Goal: Book appointment/travel/reservation

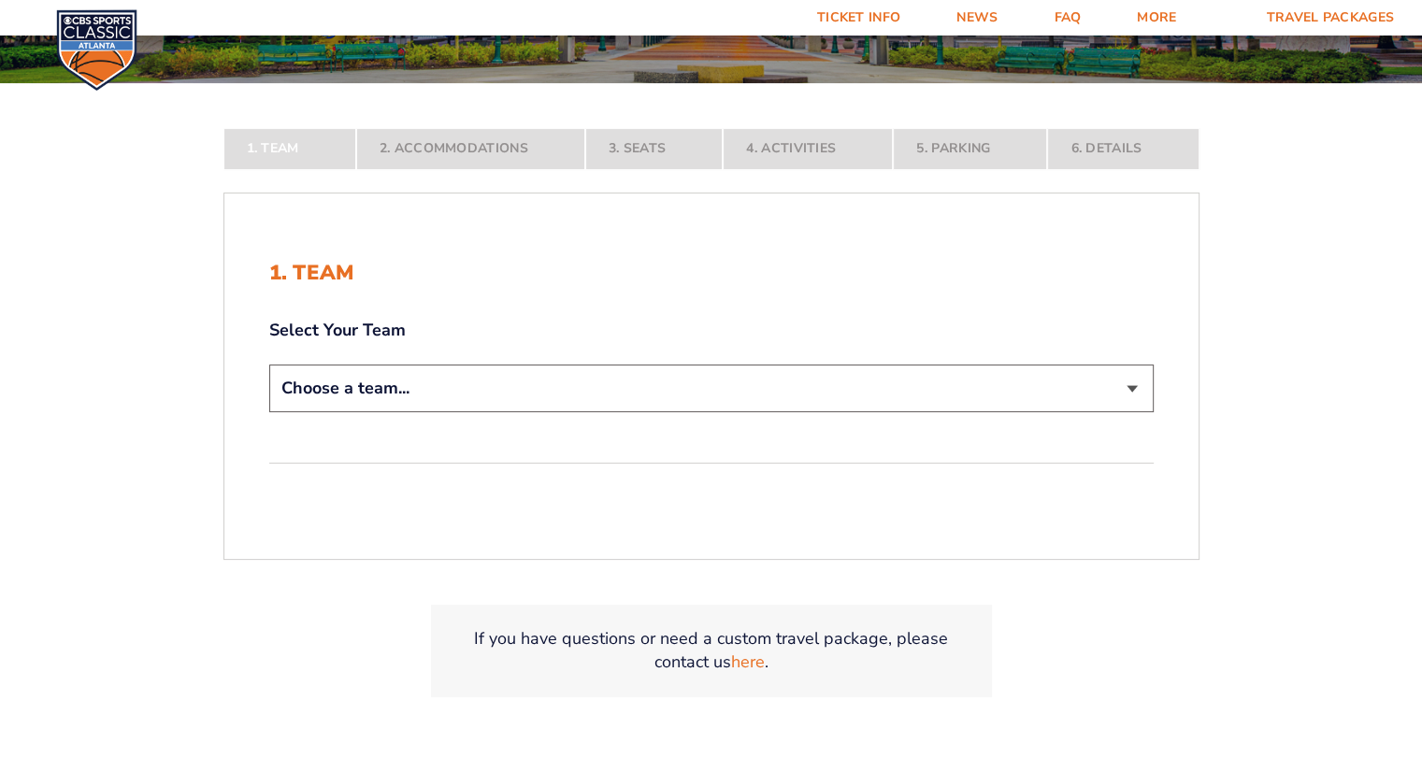
scroll to position [329, 0]
click at [390, 394] on select "Choose a team... [US_STATE] Wildcats [US_STATE] State Buckeyes [US_STATE] Tar H…" at bounding box center [711, 388] width 884 height 48
select select "12956"
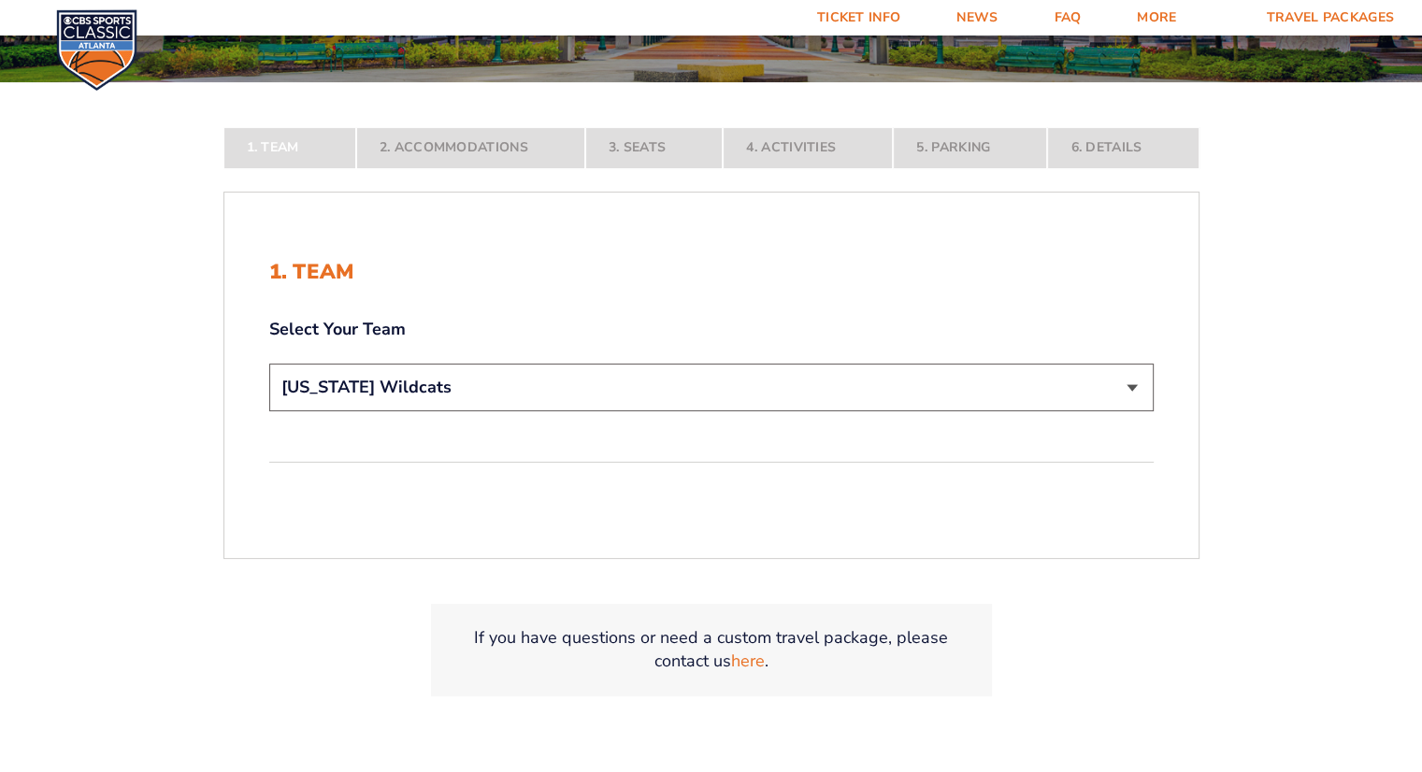
click at [269, 411] on select "Choose a team... [US_STATE] Wildcats [US_STATE] State Buckeyes [US_STATE] Tar H…" at bounding box center [711, 388] width 884 height 48
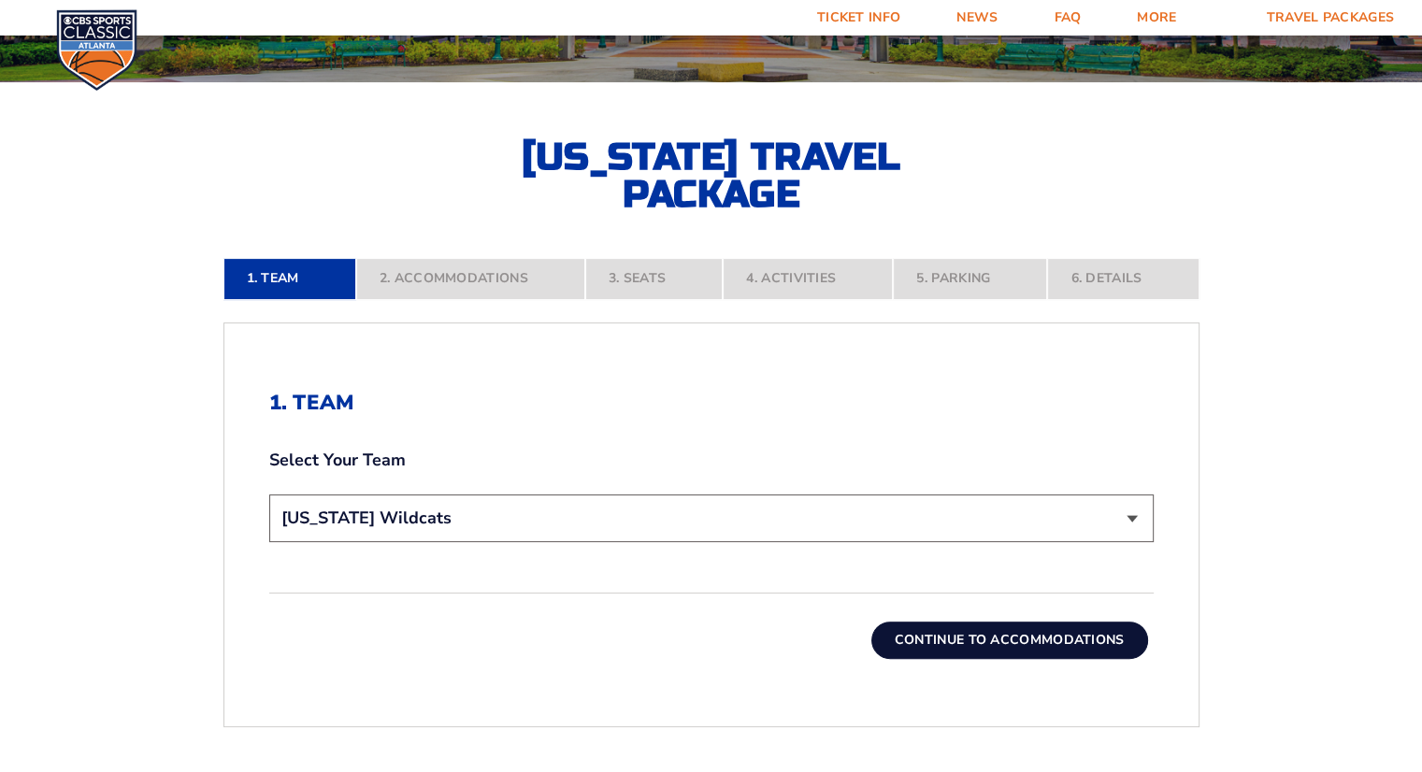
click at [952, 652] on button "Continue To Accommodations" at bounding box center [1009, 640] width 277 height 37
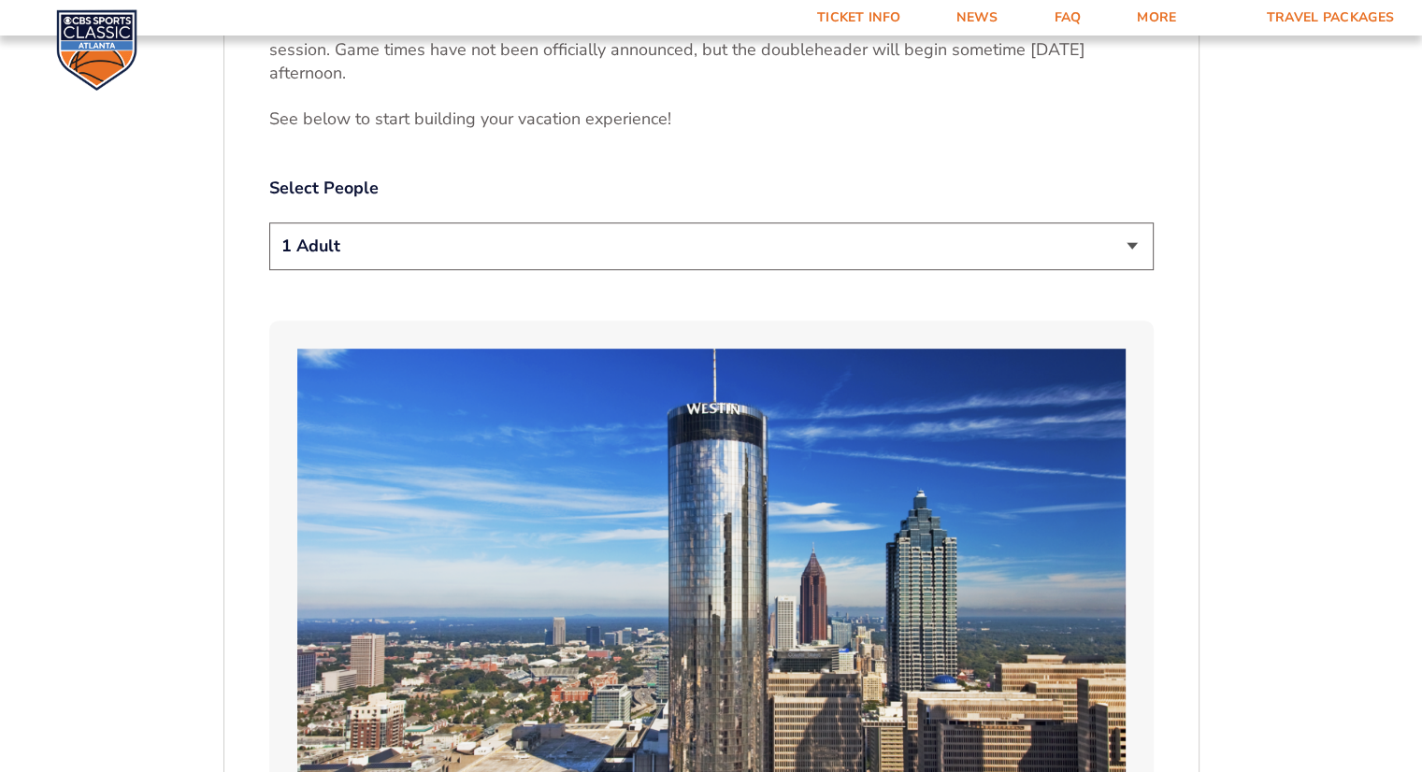
scroll to position [1028, 0]
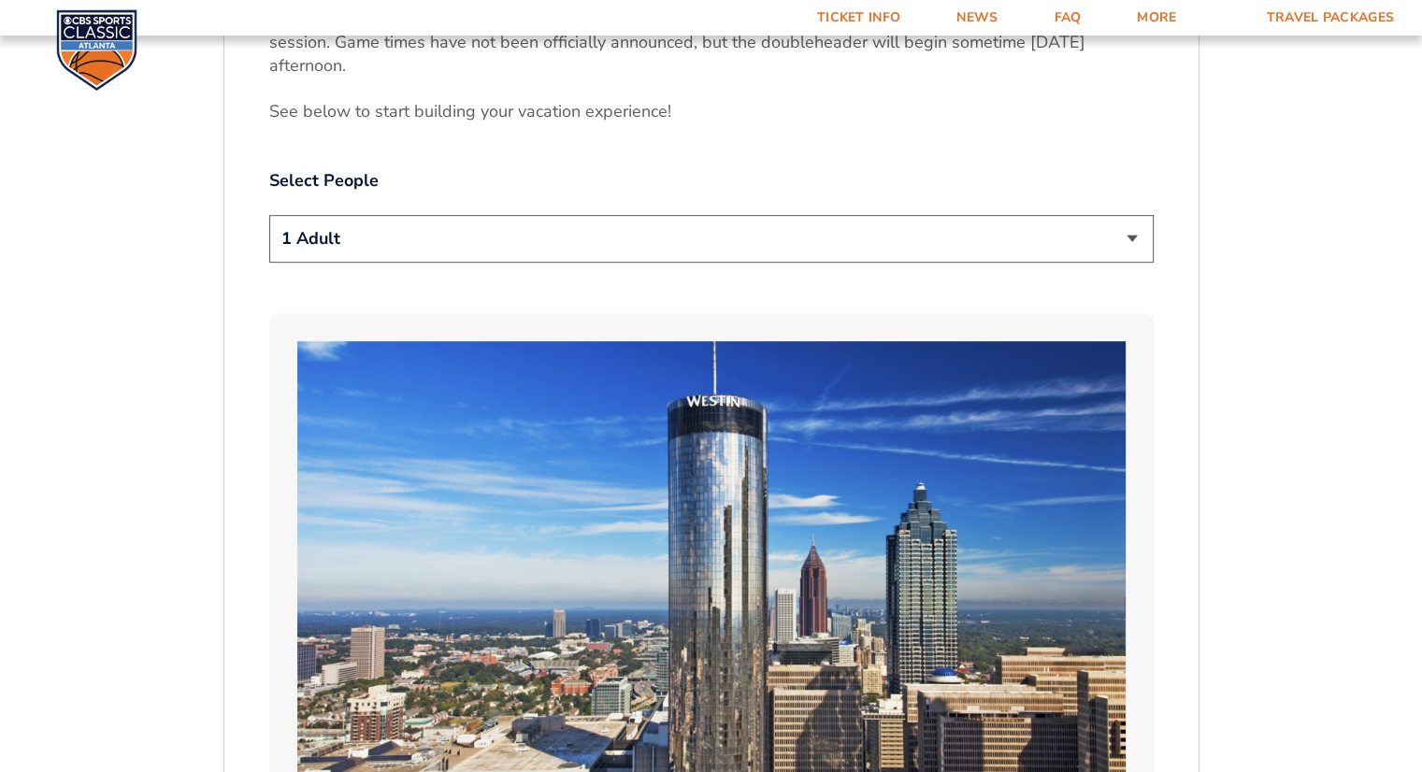
click at [924, 248] on select "1 Adult 2 Adults 3 Adults 4 Adults 2 Adults + 1 Child 2 Adults + 2 Children 2 A…" at bounding box center [711, 239] width 884 height 48
select select "2 Adults"
click at [269, 215] on select "1 Adult 2 Adults 3 Adults 4 Adults 2 Adults + 1 Child 2 Adults + 2 Children 2 A…" at bounding box center [711, 239] width 884 height 48
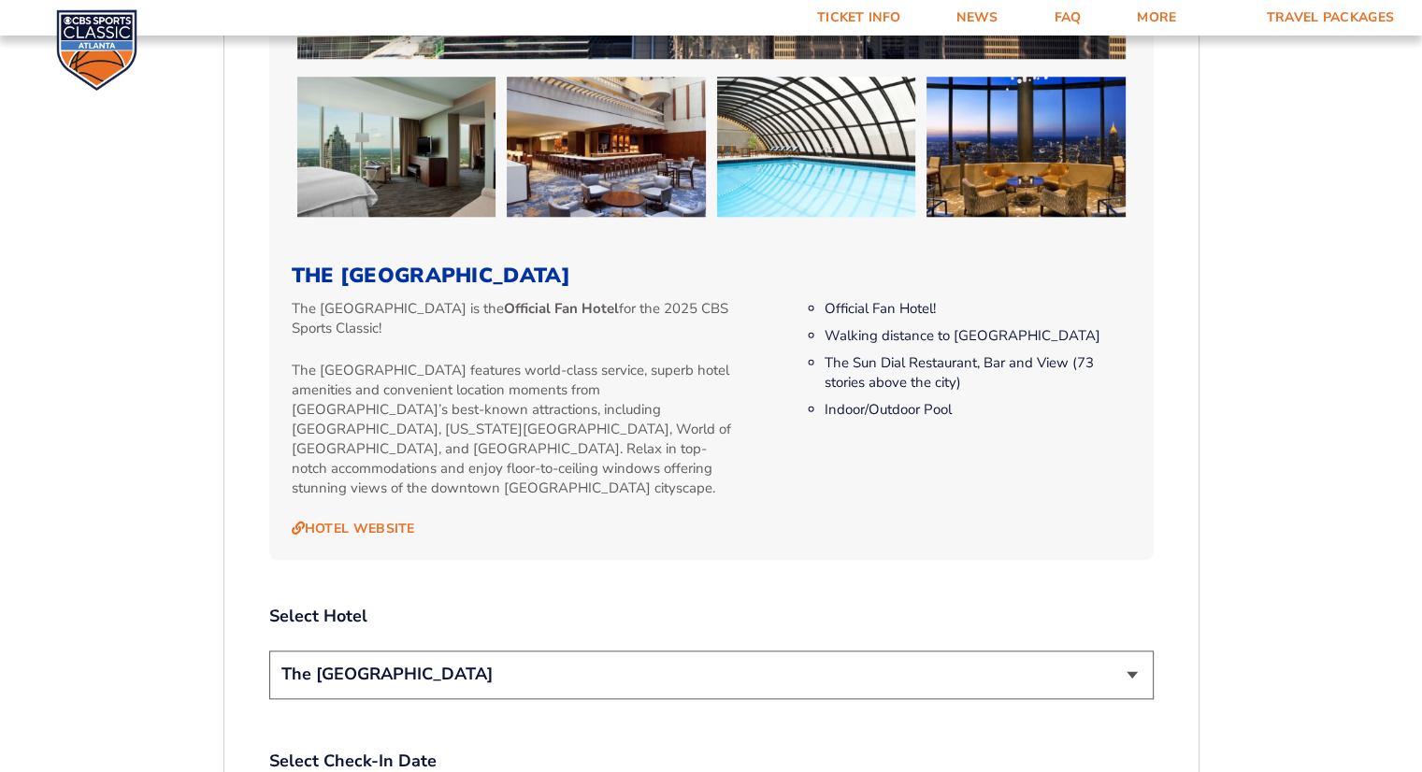
scroll to position [1780, 0]
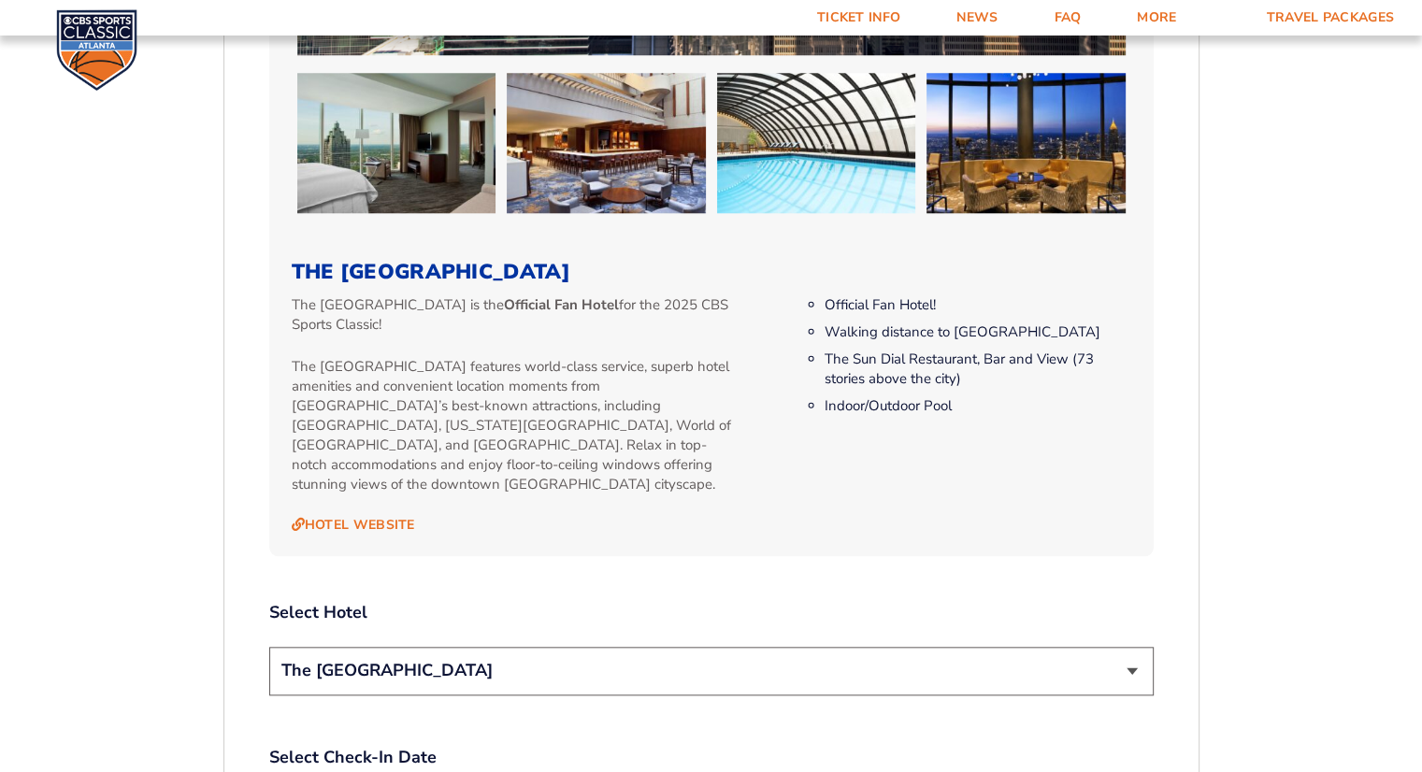
click at [613, 655] on select "The [GEOGRAPHIC_DATA]" at bounding box center [711, 671] width 884 height 48
click at [564, 656] on select "The [GEOGRAPHIC_DATA]" at bounding box center [711, 671] width 884 height 48
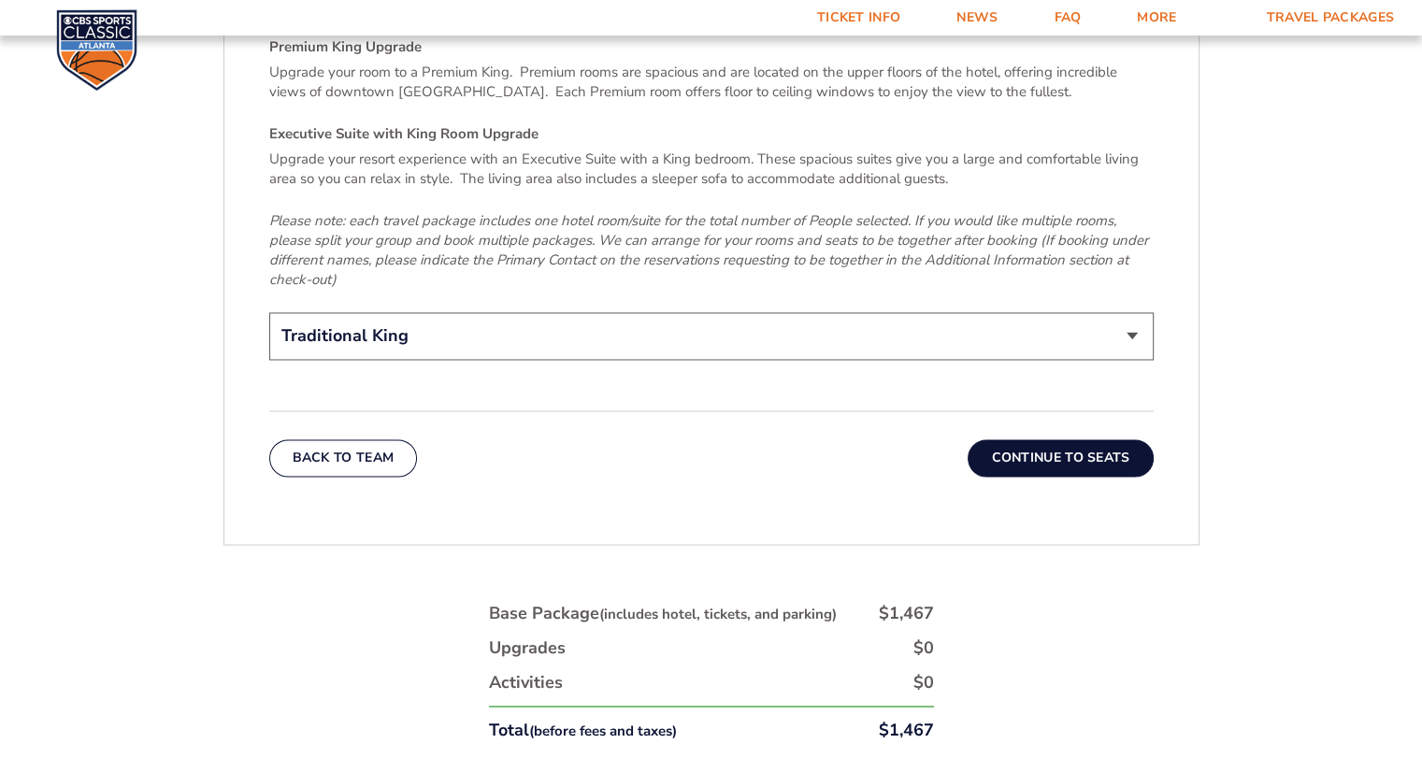
scroll to position [2992, 0]
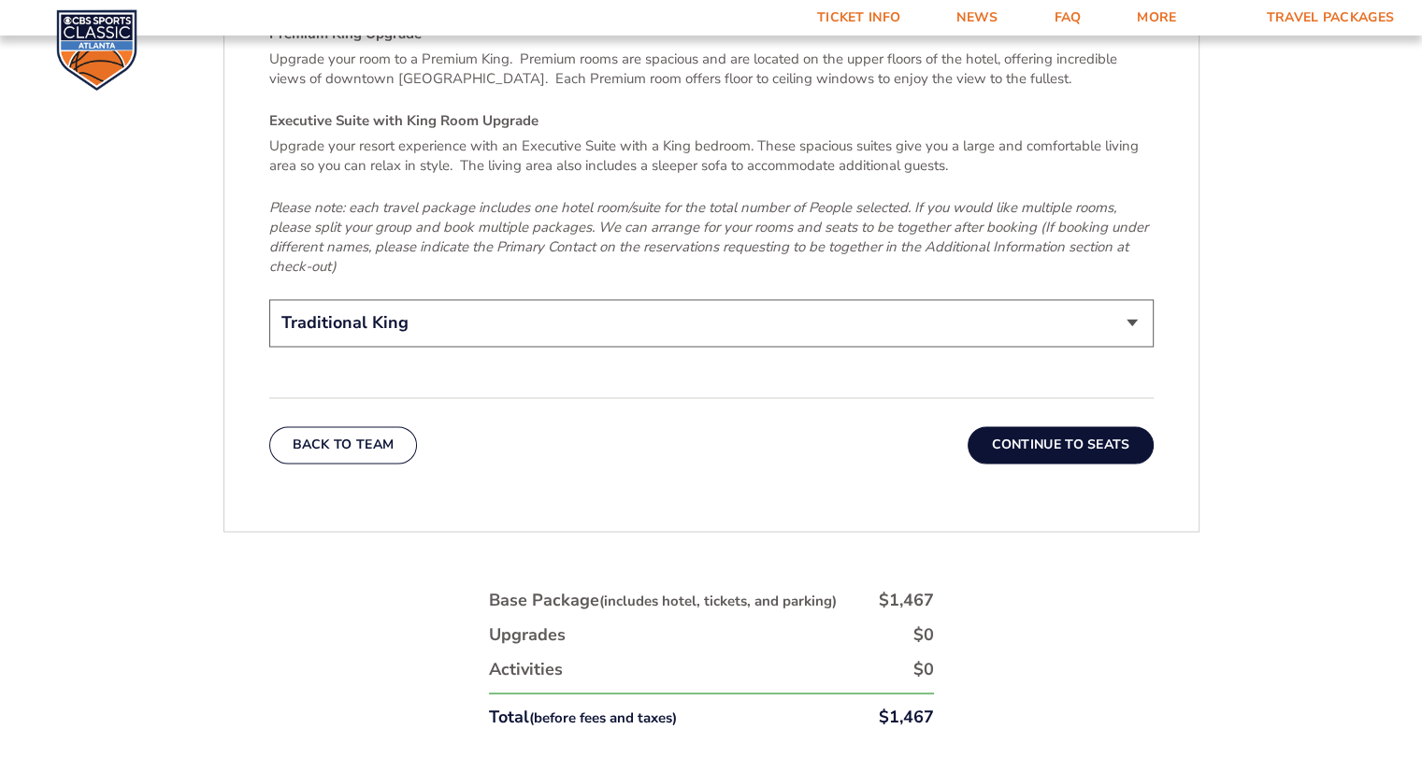
click at [1054, 426] on button "Continue To Seats" at bounding box center [1059, 444] width 185 height 37
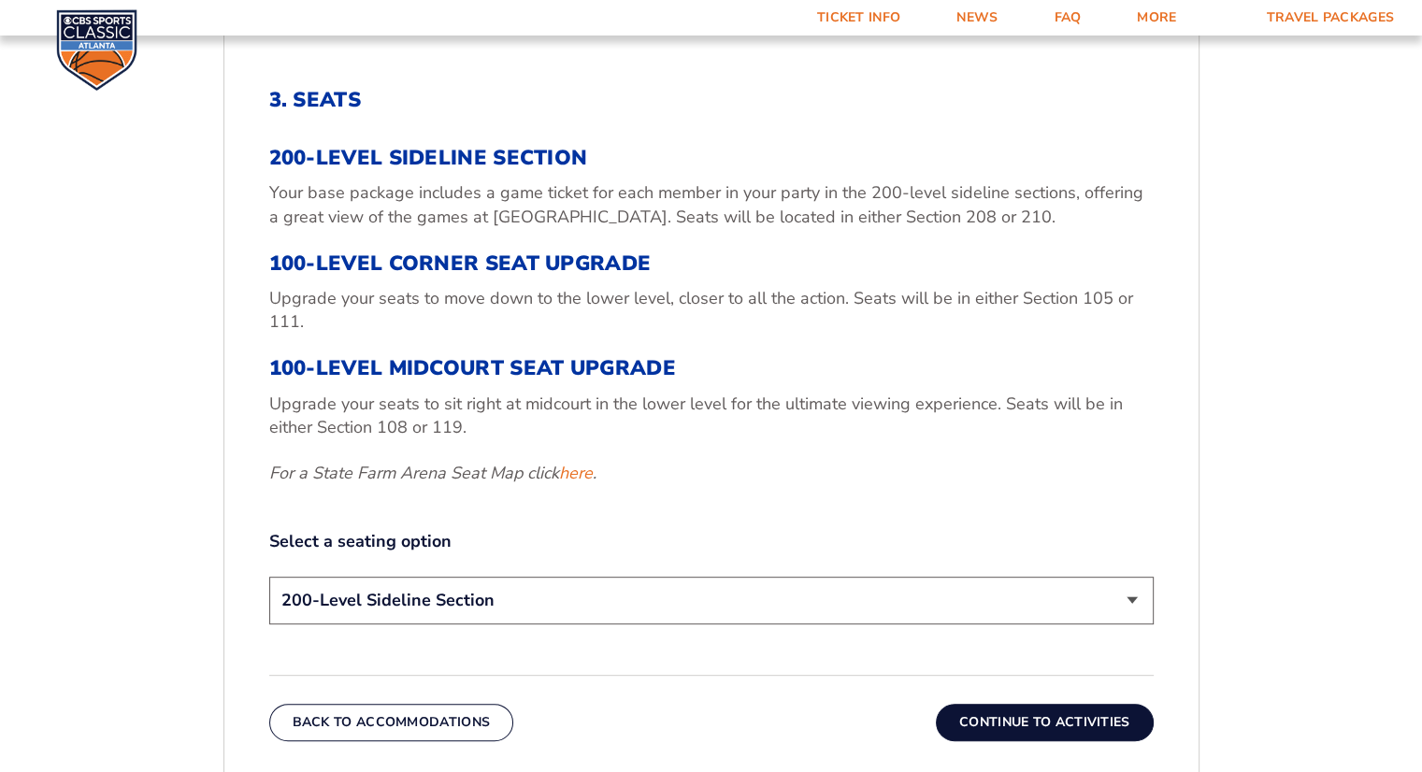
scroll to position [635, 0]
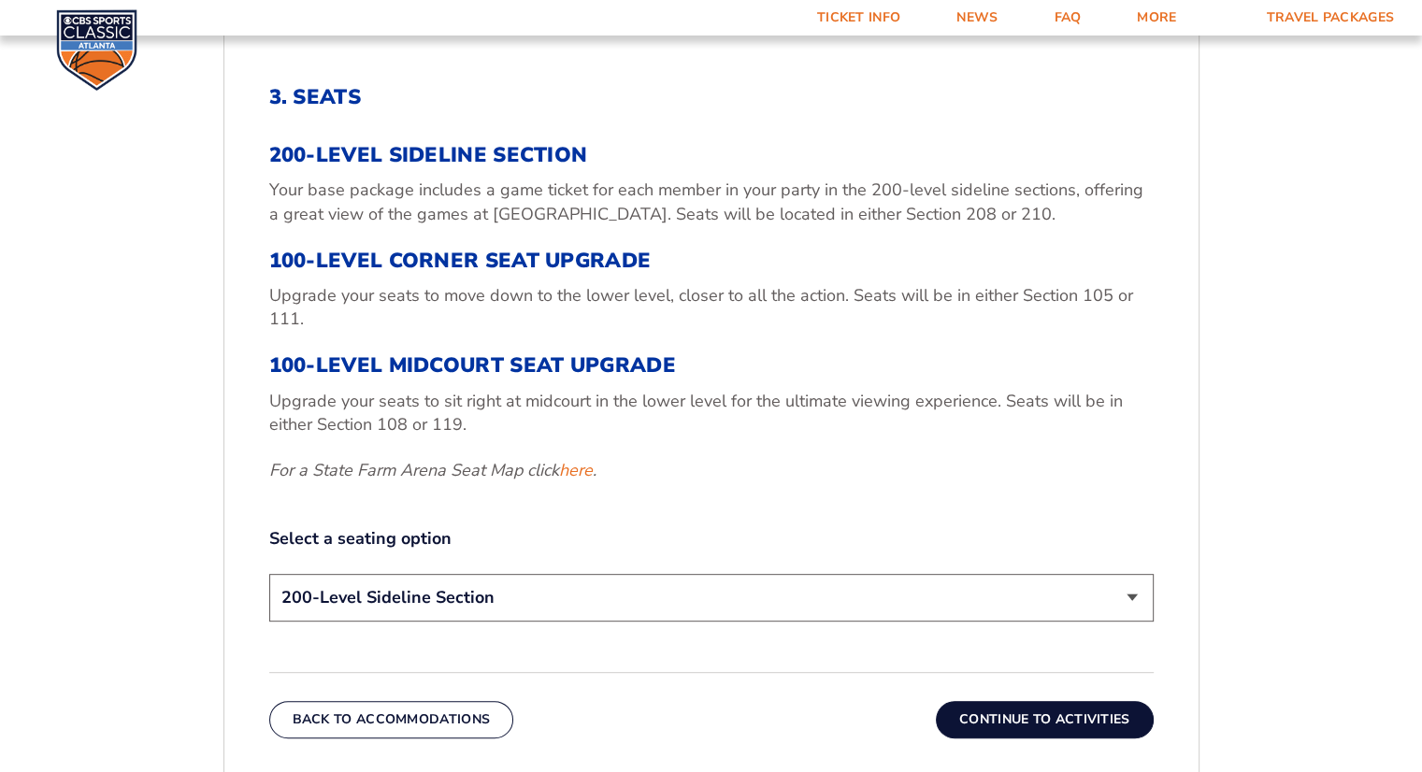
click at [408, 603] on select "200-Level Sideline Section 100-Level Corner Seat Upgrade (+$120 per person) 100…" at bounding box center [711, 598] width 884 height 48
click at [751, 503] on div "3. Seats 200-Level Sideline Section Your base package includes a game ticket fo…" at bounding box center [711, 356] width 884 height 542
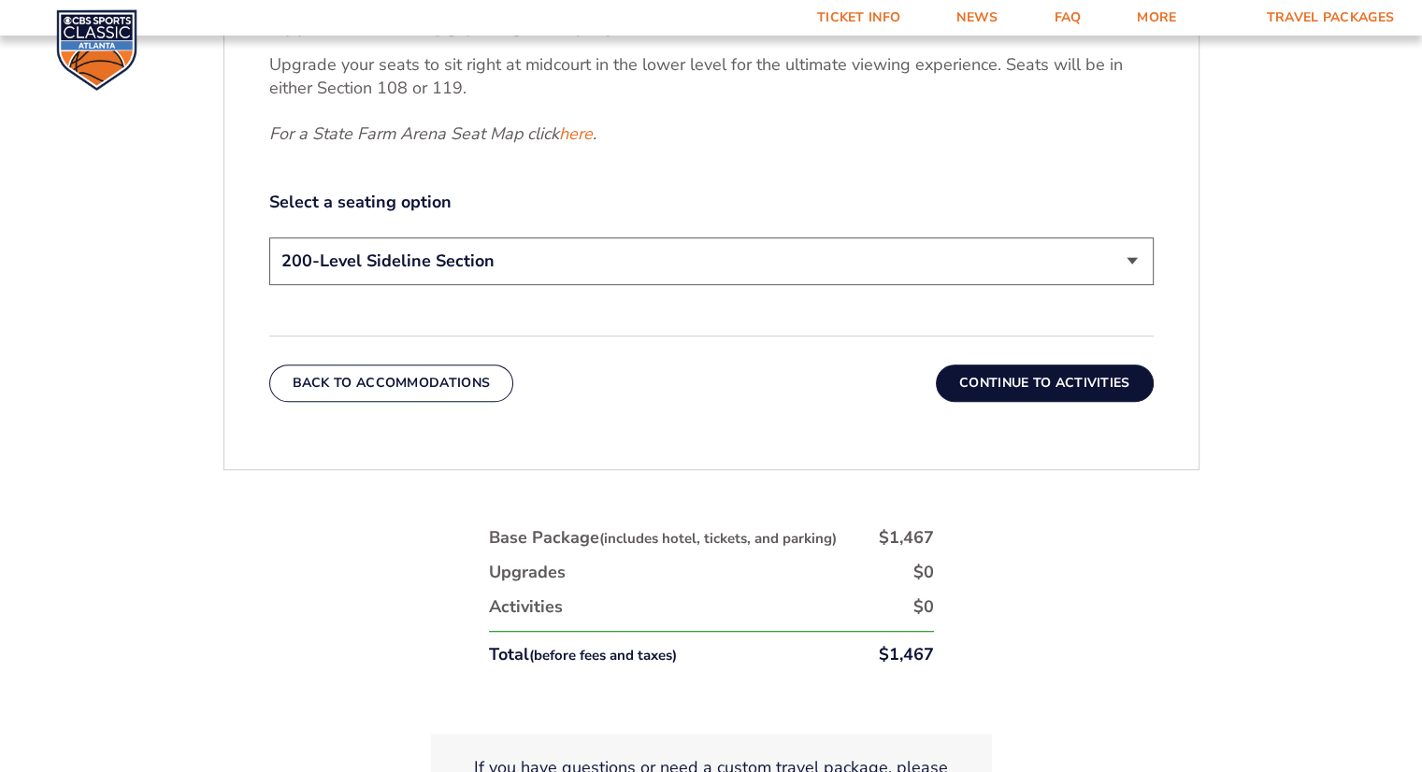
scroll to position [987, 0]
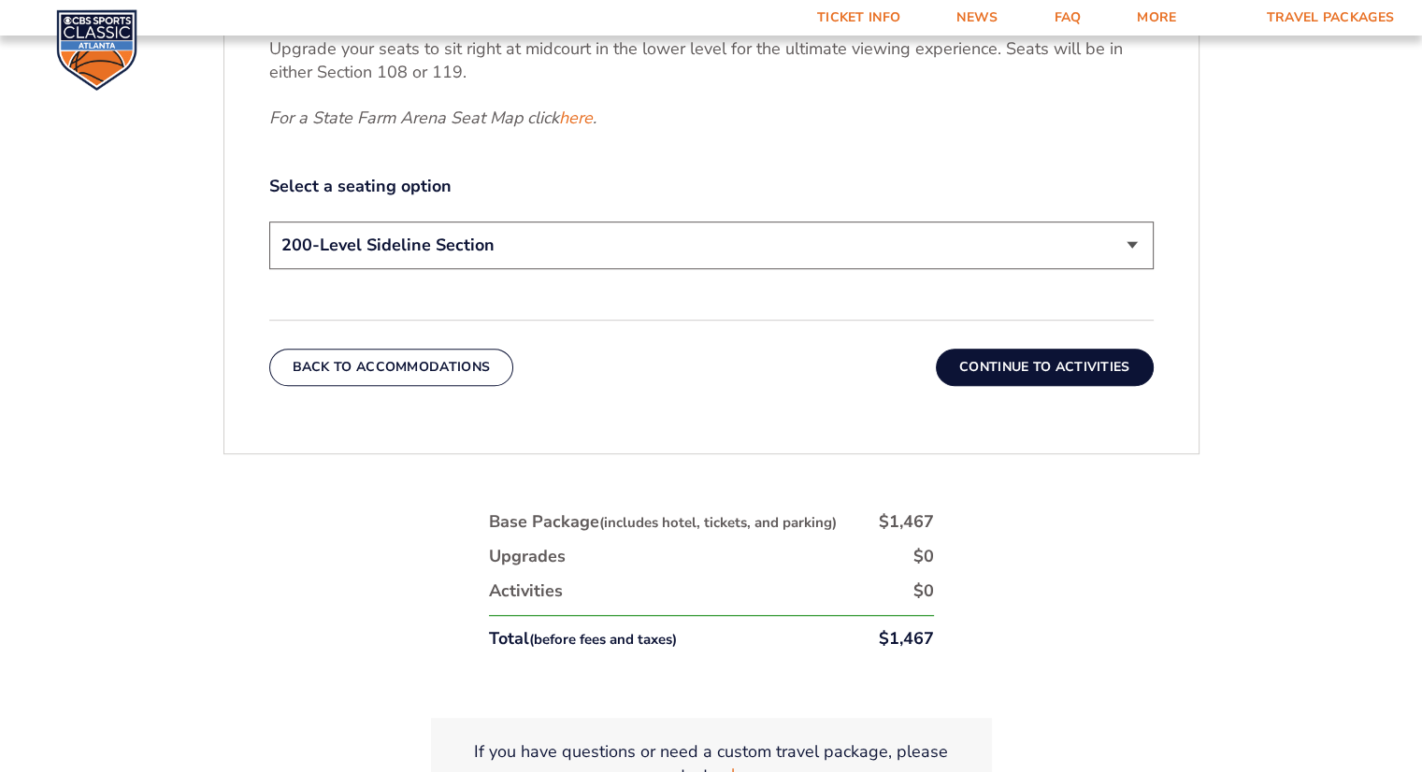
click at [1093, 370] on button "Continue To Activities" at bounding box center [1045, 367] width 218 height 37
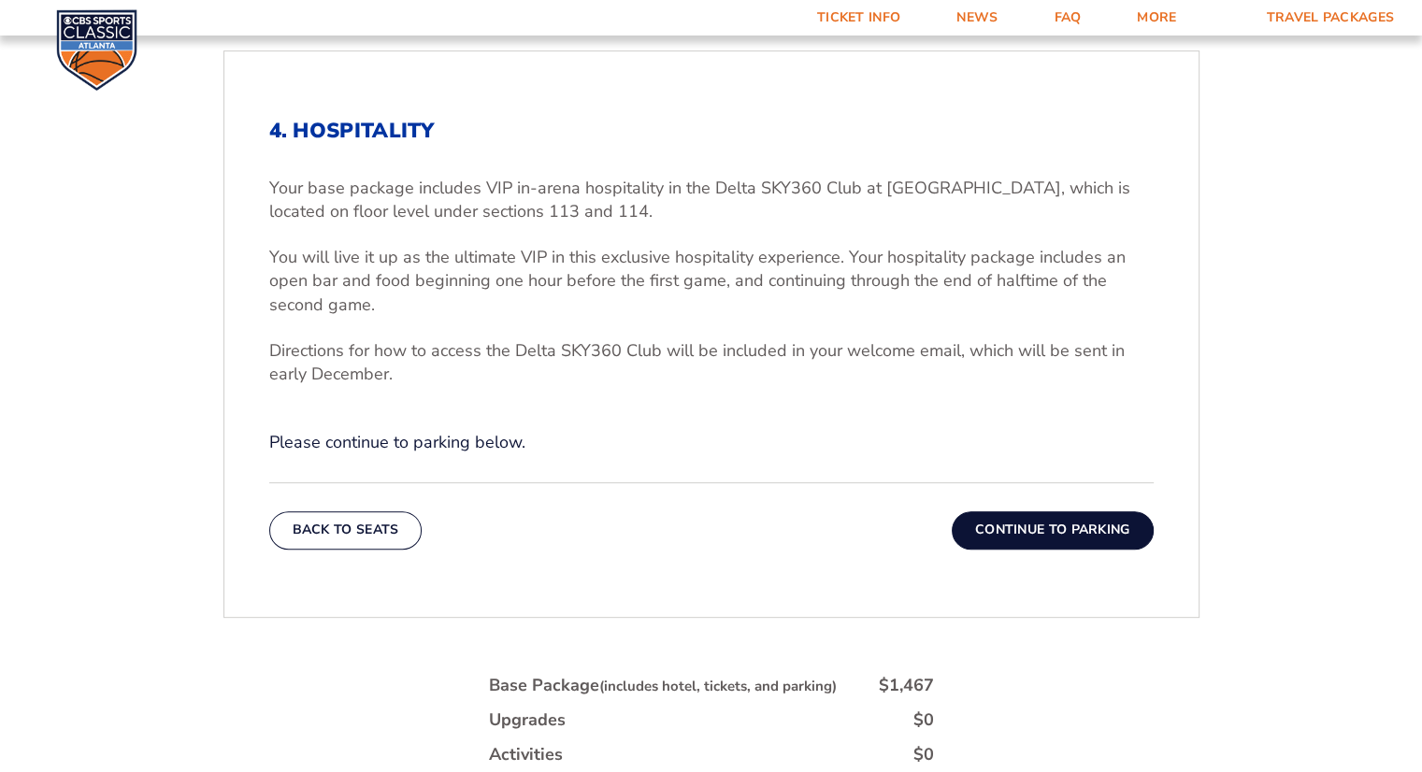
scroll to position [583, 0]
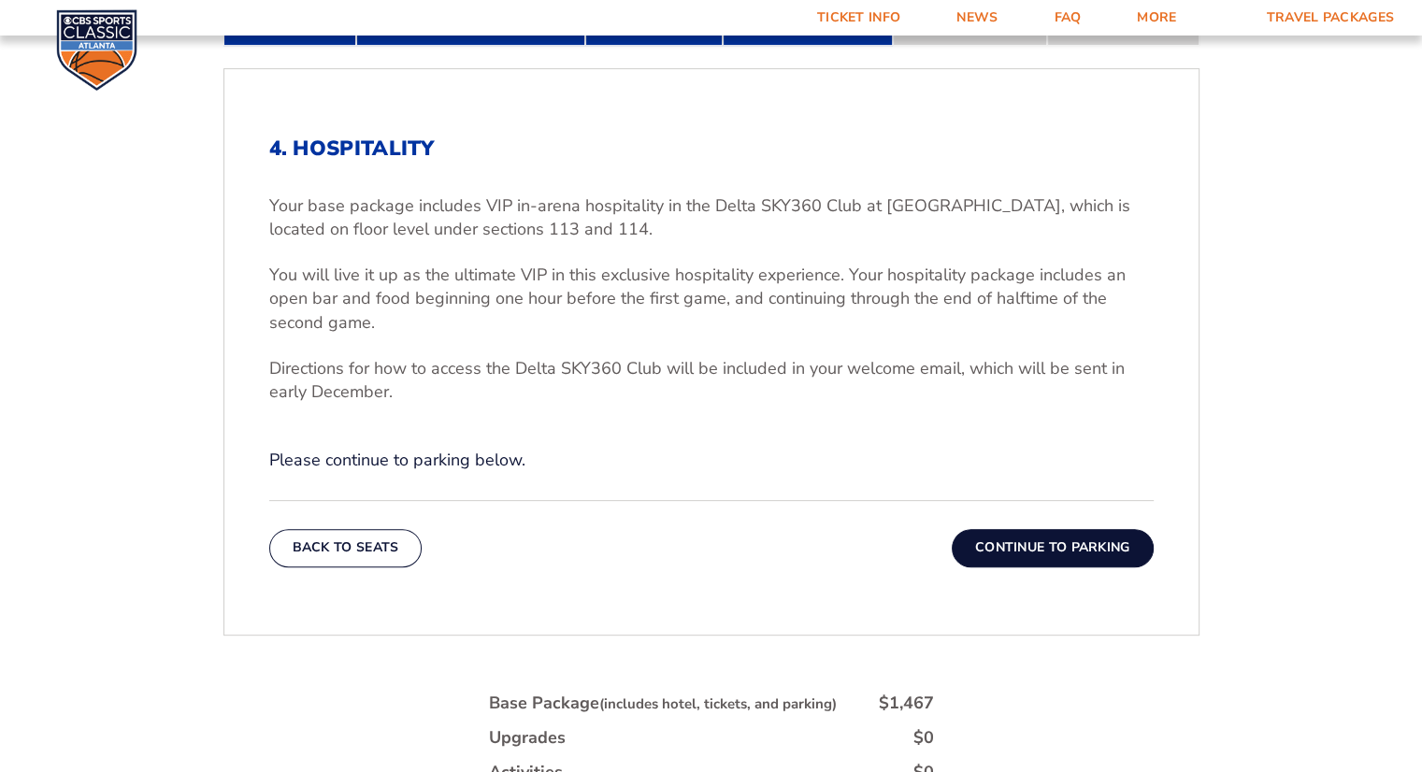
click at [1073, 544] on button "Continue To Parking" at bounding box center [1053, 547] width 202 height 37
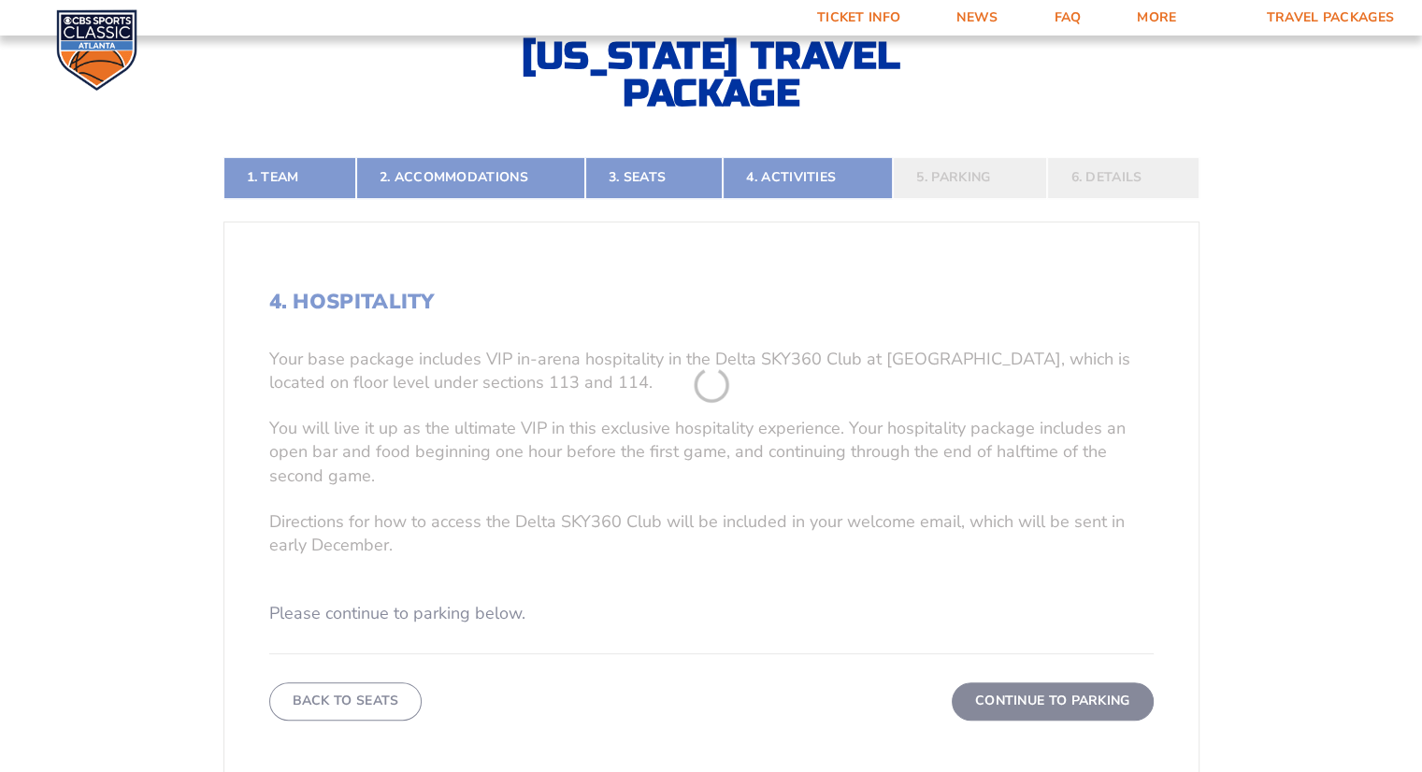
scroll to position [365, 0]
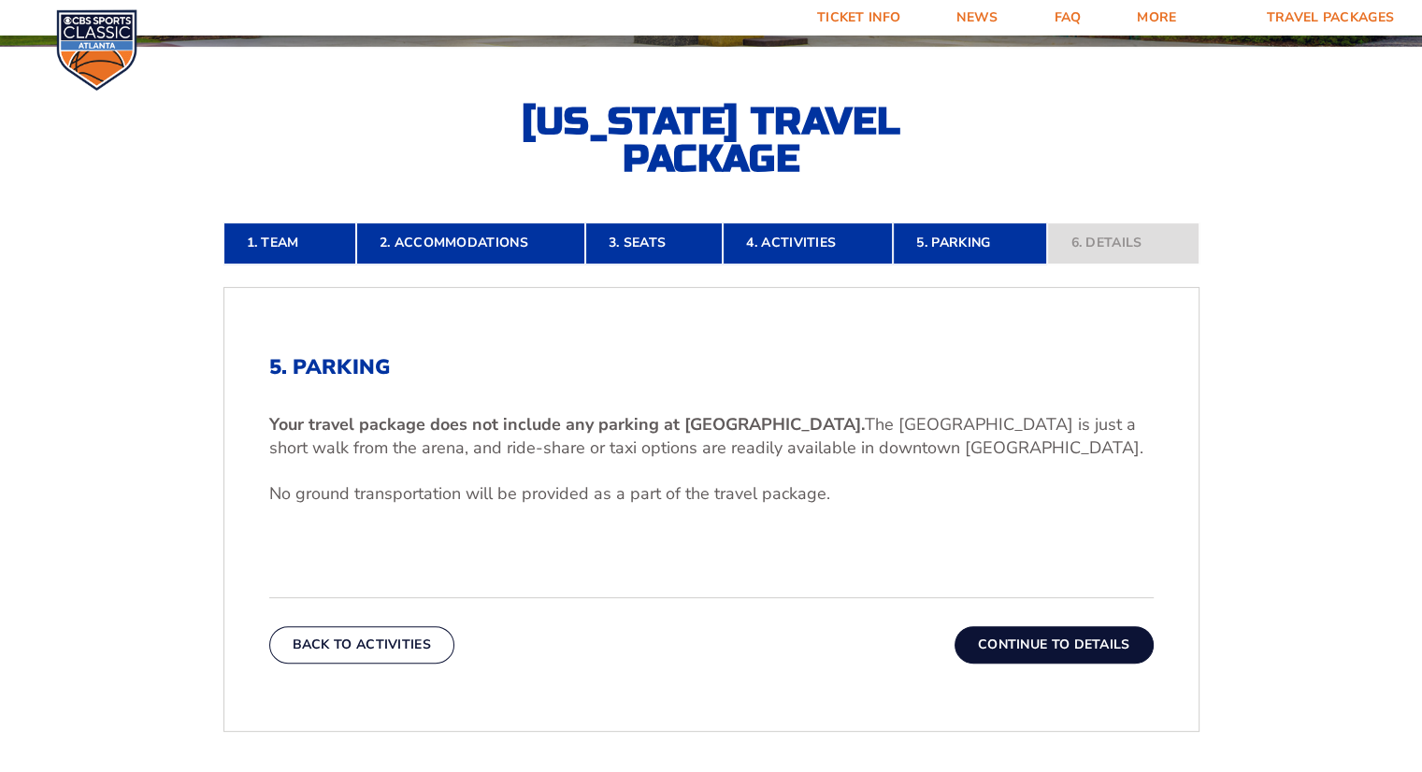
click at [1039, 651] on button "Continue To Details" at bounding box center [1053, 644] width 199 height 37
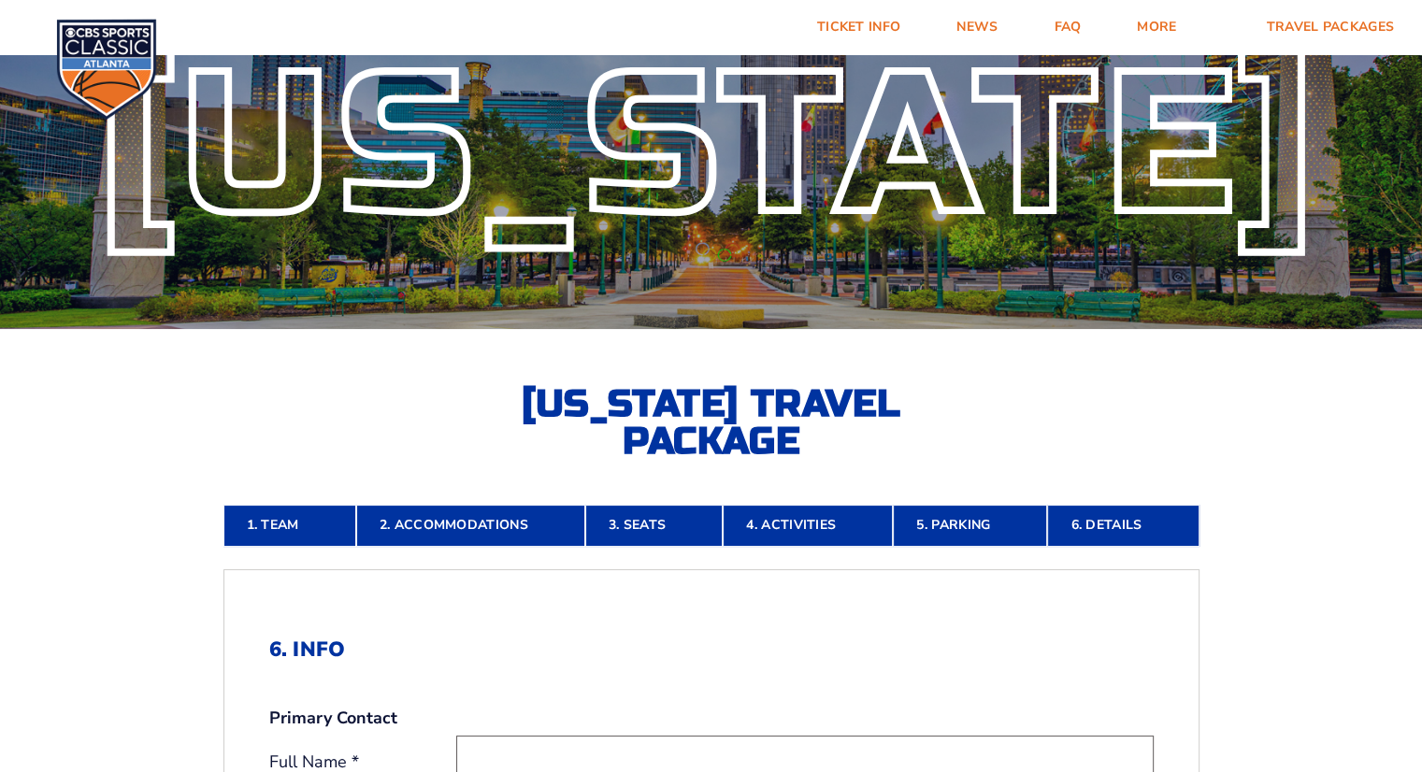
scroll to position [37, 0]
